Goal: Task Accomplishment & Management: Use online tool/utility

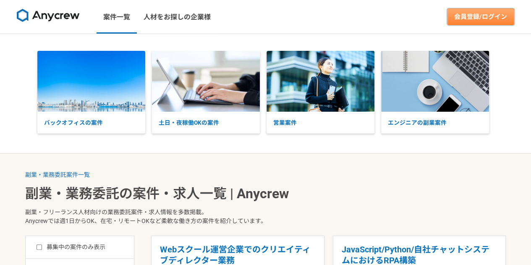
click at [484, 10] on link "会員登録/ログイン" at bounding box center [480, 16] width 67 height 17
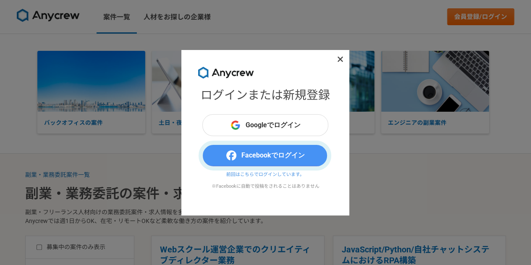
click at [271, 151] on button "Facebookでログイン" at bounding box center [265, 155] width 126 height 22
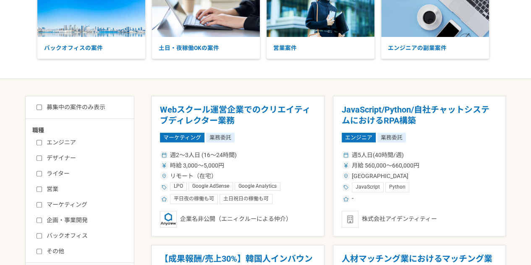
scroll to position [103, 0]
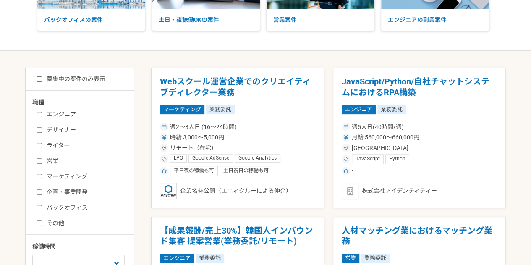
click at [75, 206] on label "バックオフィス" at bounding box center [85, 207] width 97 height 9
click at [42, 206] on input "バックオフィス" at bounding box center [39, 207] width 5 height 5
checkbox input "true"
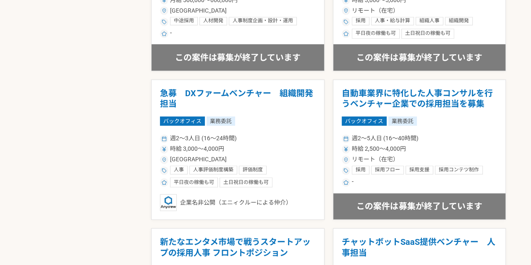
scroll to position [548, 0]
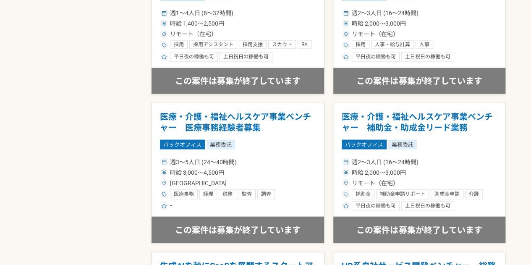
click at [139, 150] on div "募集中の案件のみ表示 職種 エンジニア デザイナー ライター 営業 マーケティング 企画・事業開発 バックオフィス その他 稼働時間 週1人日（8時間）以下 …" at bounding box center [265, 132] width 481 height 1547
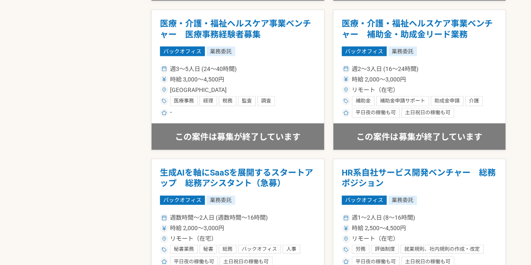
click at [139, 150] on div "募集中の案件のみ表示 職種 エンジニア デザイナー ライター 営業 マーケティング 企画・事業開発 バックオフィス その他 稼働時間 週1人日（8時間）以下 …" at bounding box center [265, 39] width 481 height 1547
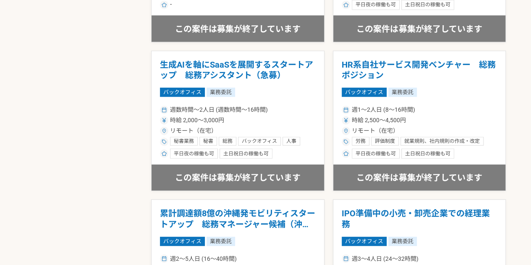
scroll to position [1016, 0]
